Goal: Ask a question

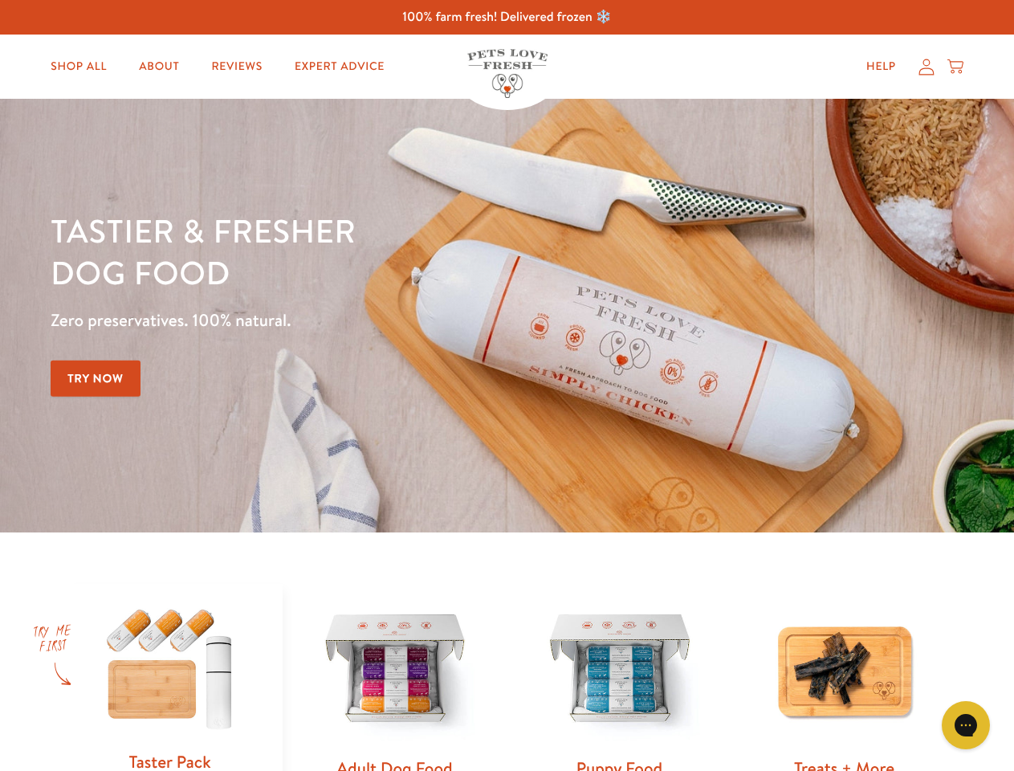
click at [507, 386] on div "Tastier & fresher dog food Zero preservatives. 100% natural. Try Now" at bounding box center [355, 316] width 609 height 212
click at [966, 725] on icon "Gorgias live chat" at bounding box center [965, 724] width 15 height 15
